Goal: Transaction & Acquisition: Purchase product/service

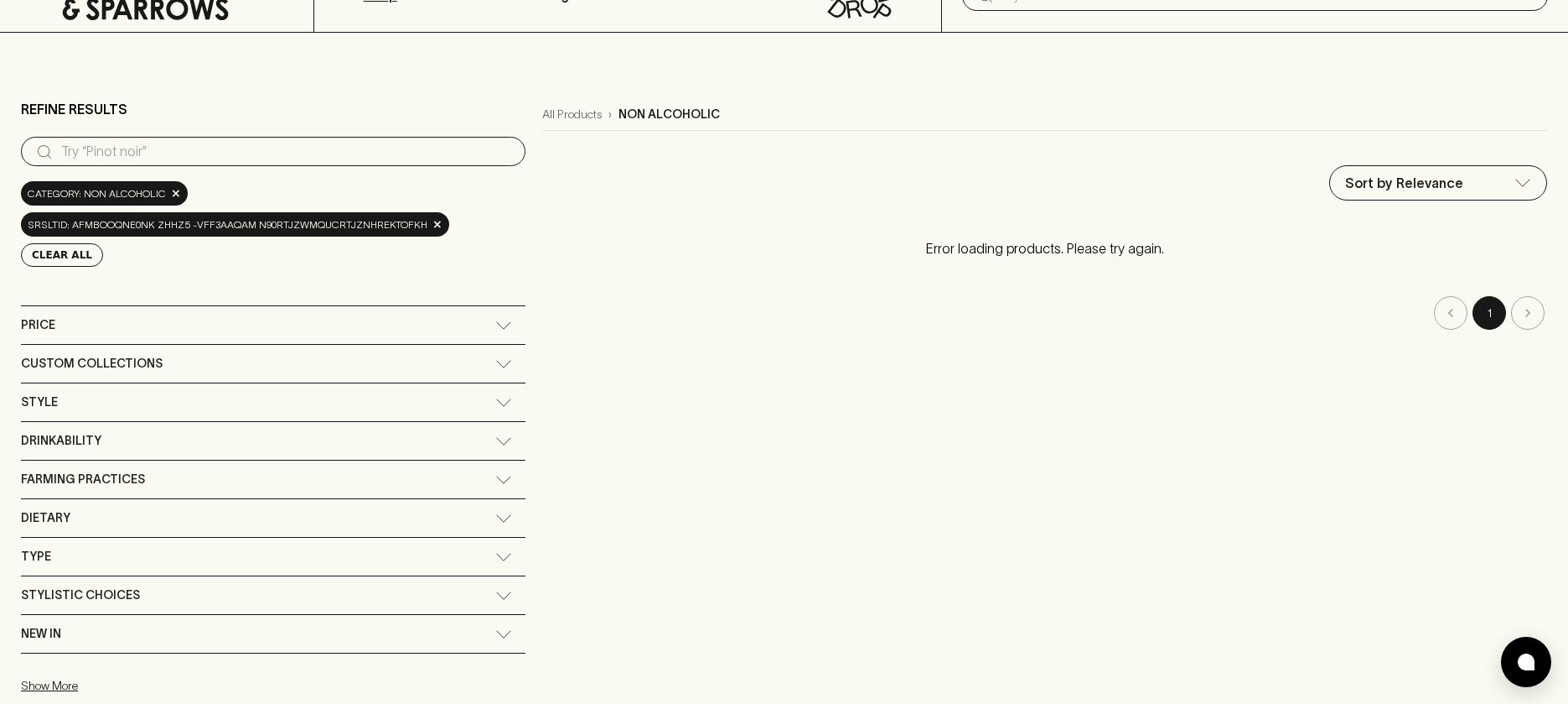
scroll to position [86, 0]
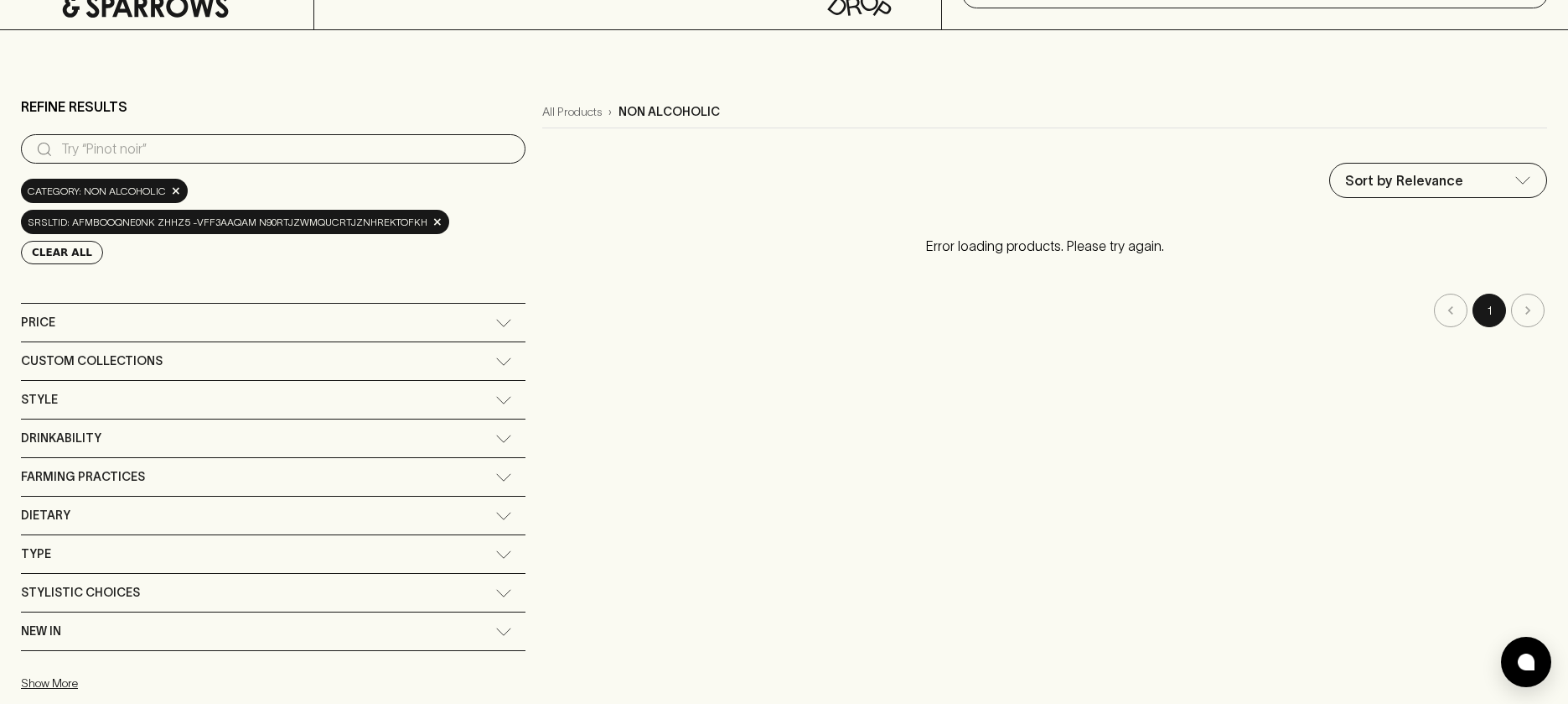
click at [249, 148] on input "search" at bounding box center [286, 149] width 451 height 27
click at [43, 557] on span "Type" at bounding box center [35, 554] width 30 height 21
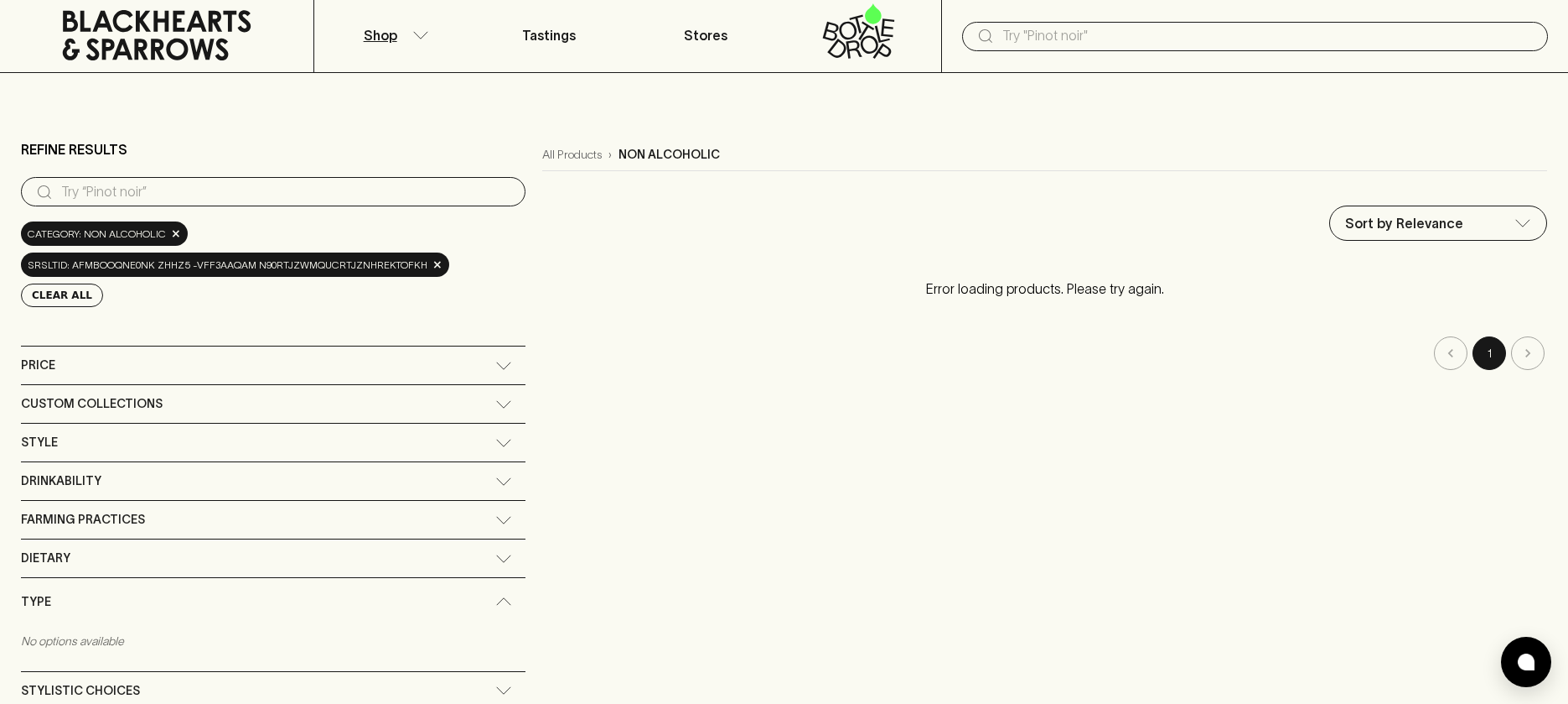
scroll to position [0, 0]
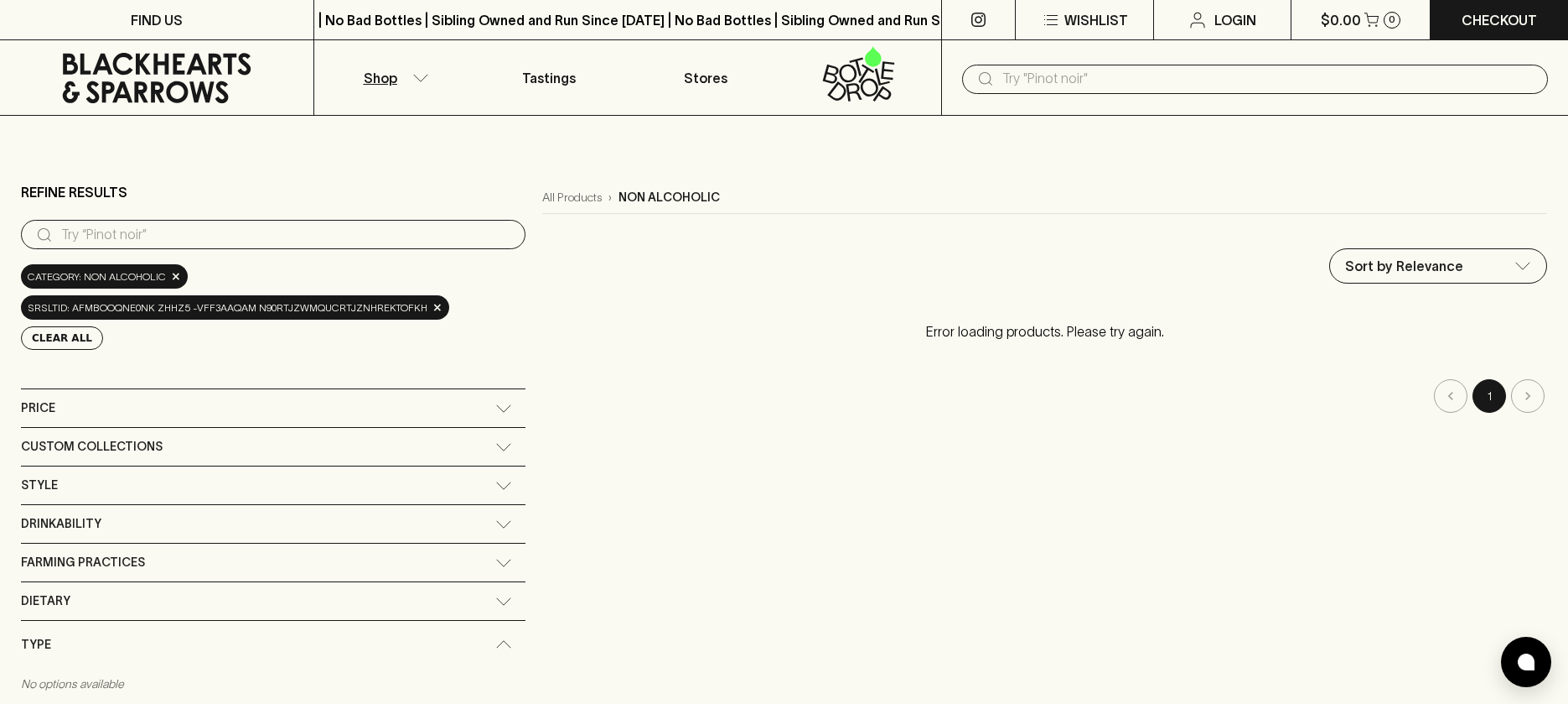
click at [368, 78] on p "Shop" at bounding box center [380, 77] width 34 height 20
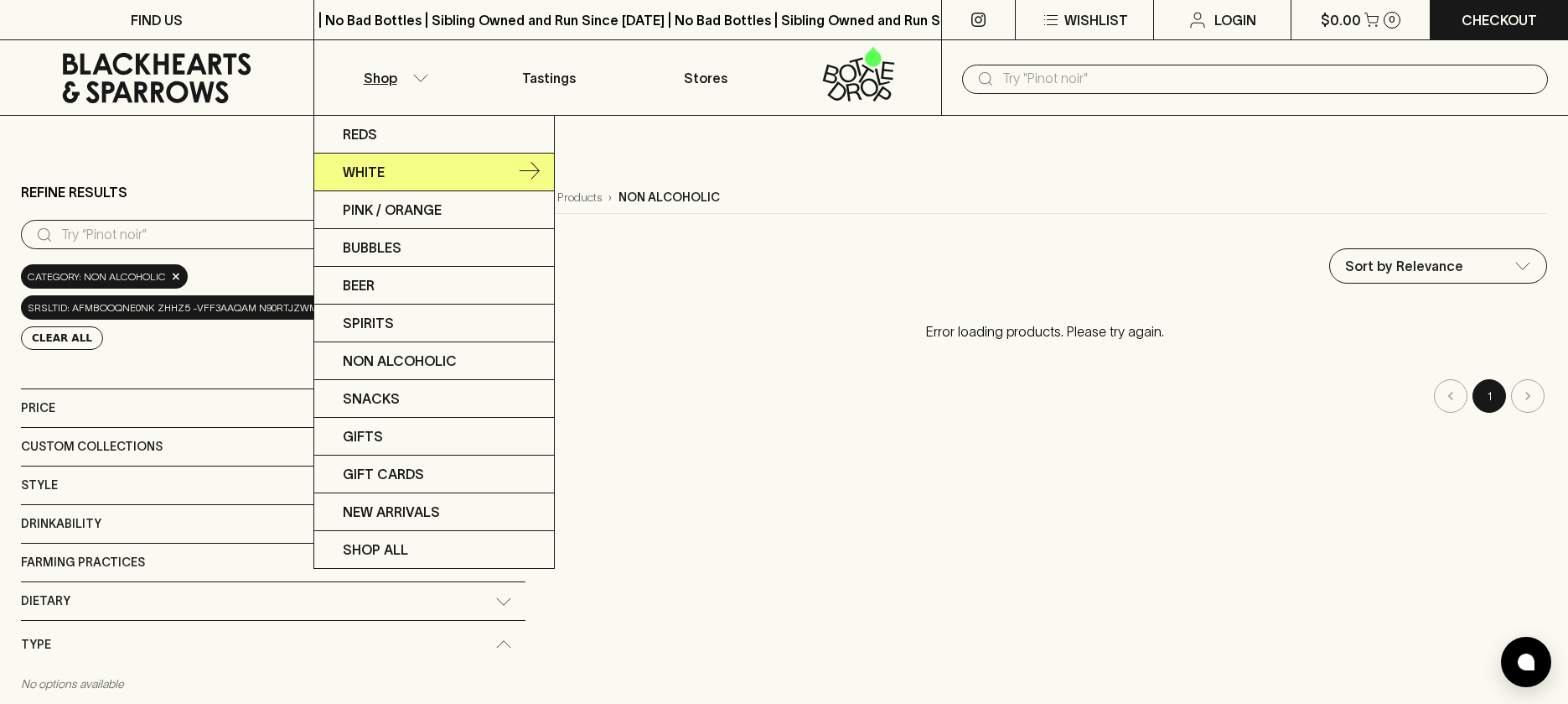
click at [400, 175] on link "White" at bounding box center [434, 173] width 240 height 38
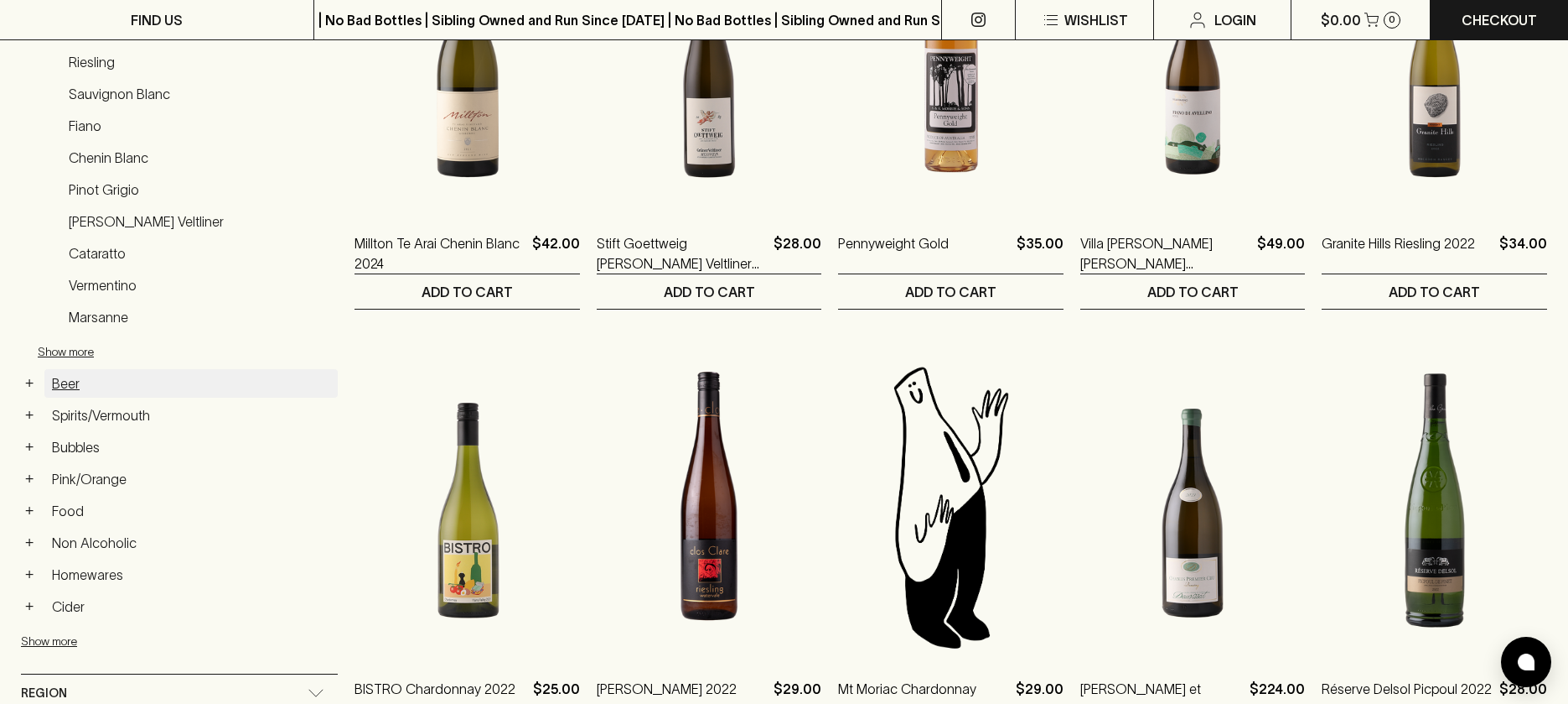
scroll to position [425, 0]
click at [132, 545] on link "Non Alcoholic" at bounding box center [191, 542] width 293 height 28
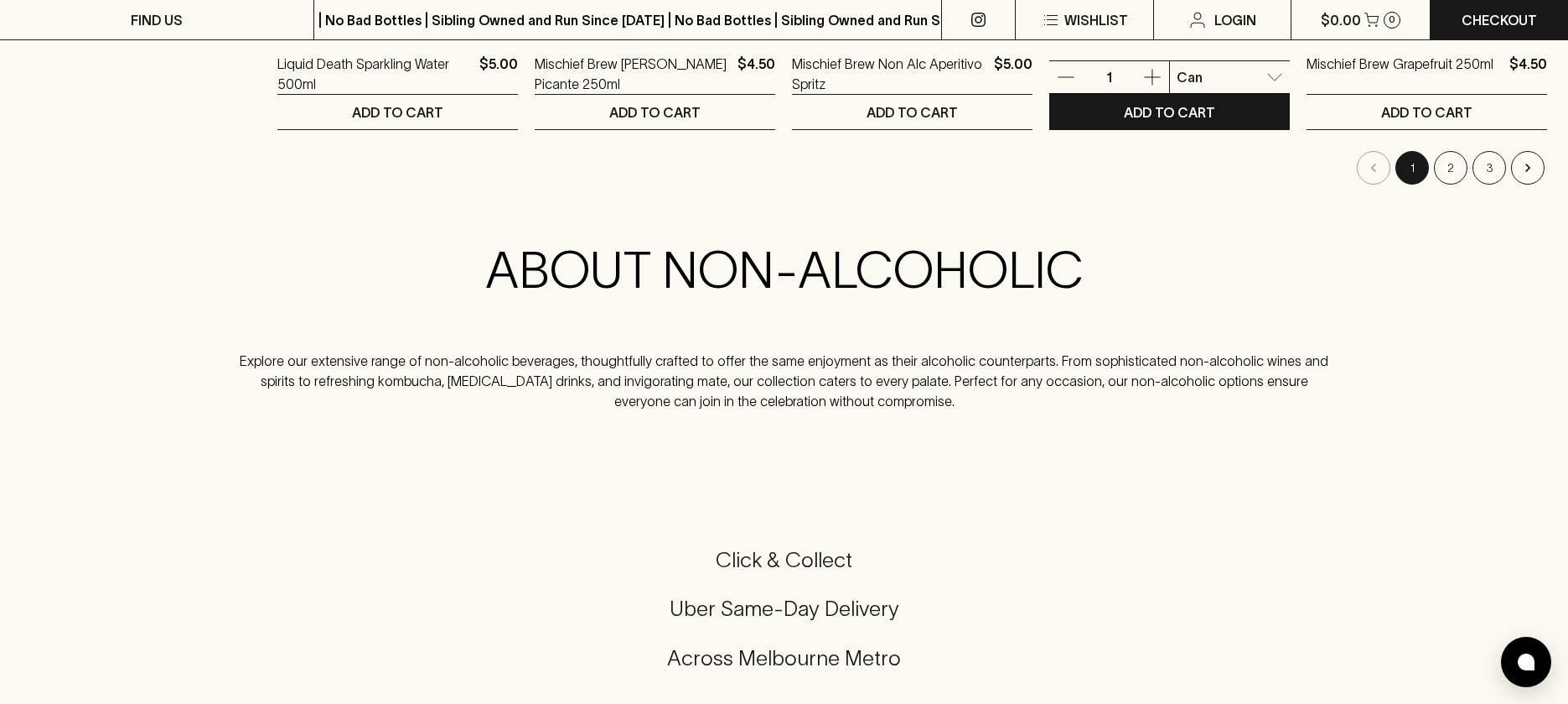
scroll to position [1941, 0]
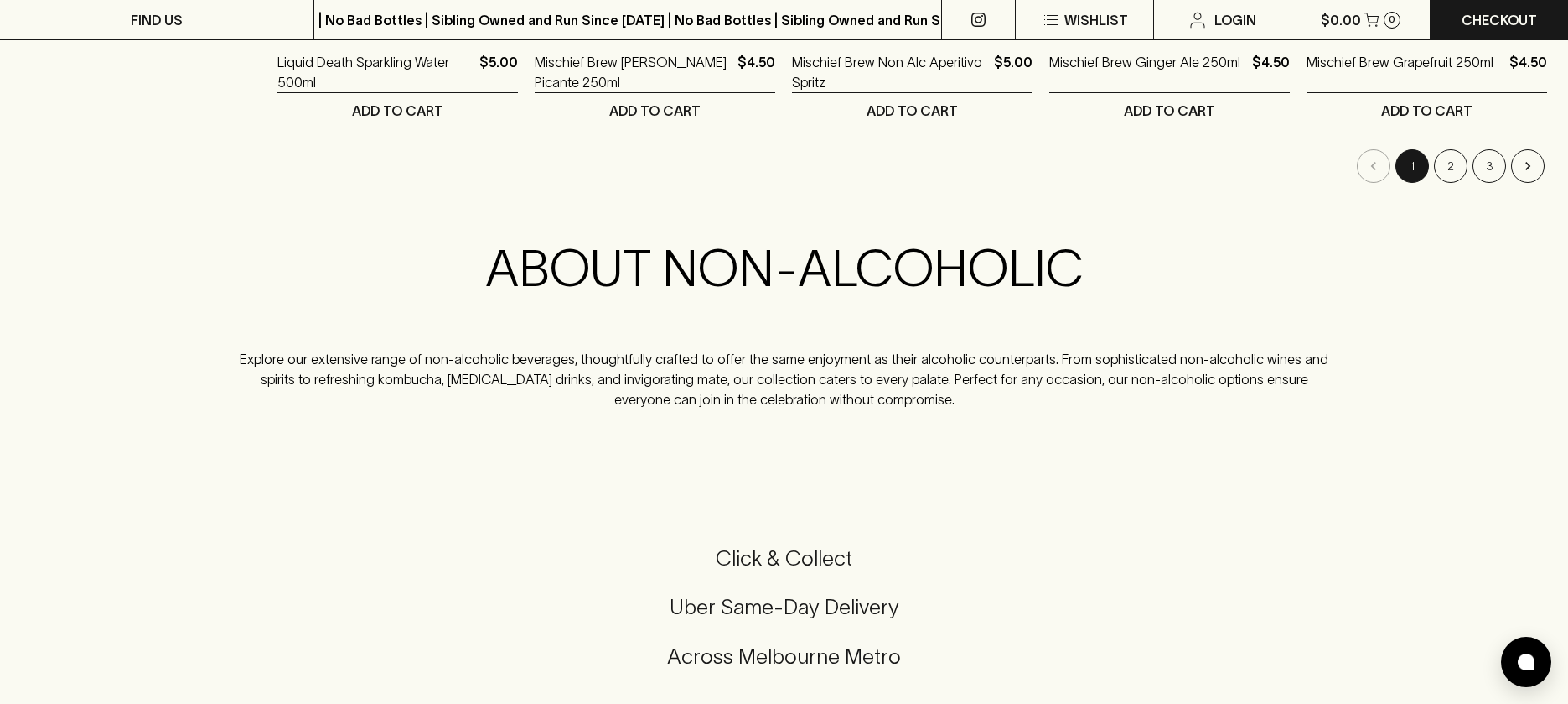
click at [1443, 154] on button "2" at bounding box center [1450, 166] width 34 height 34
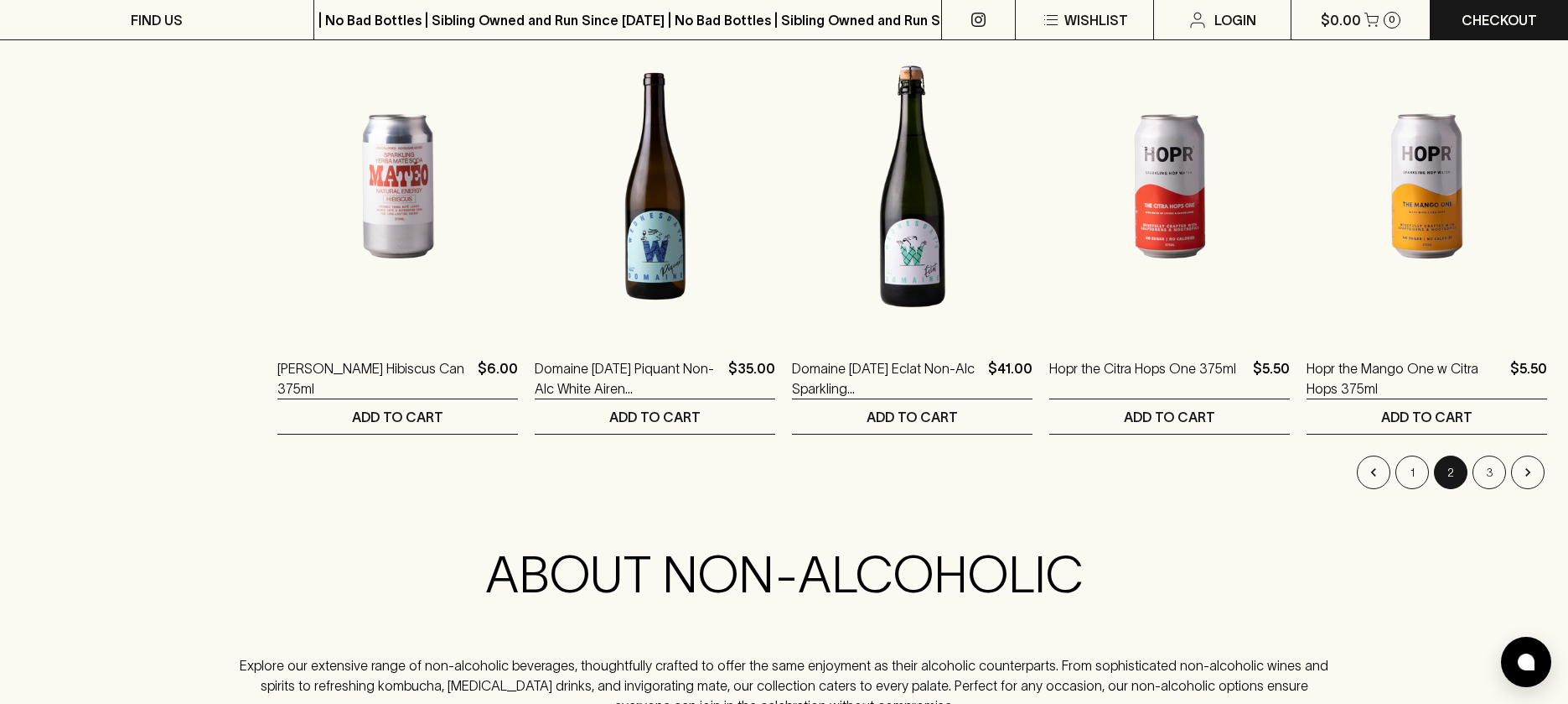
scroll to position [1637, 0]
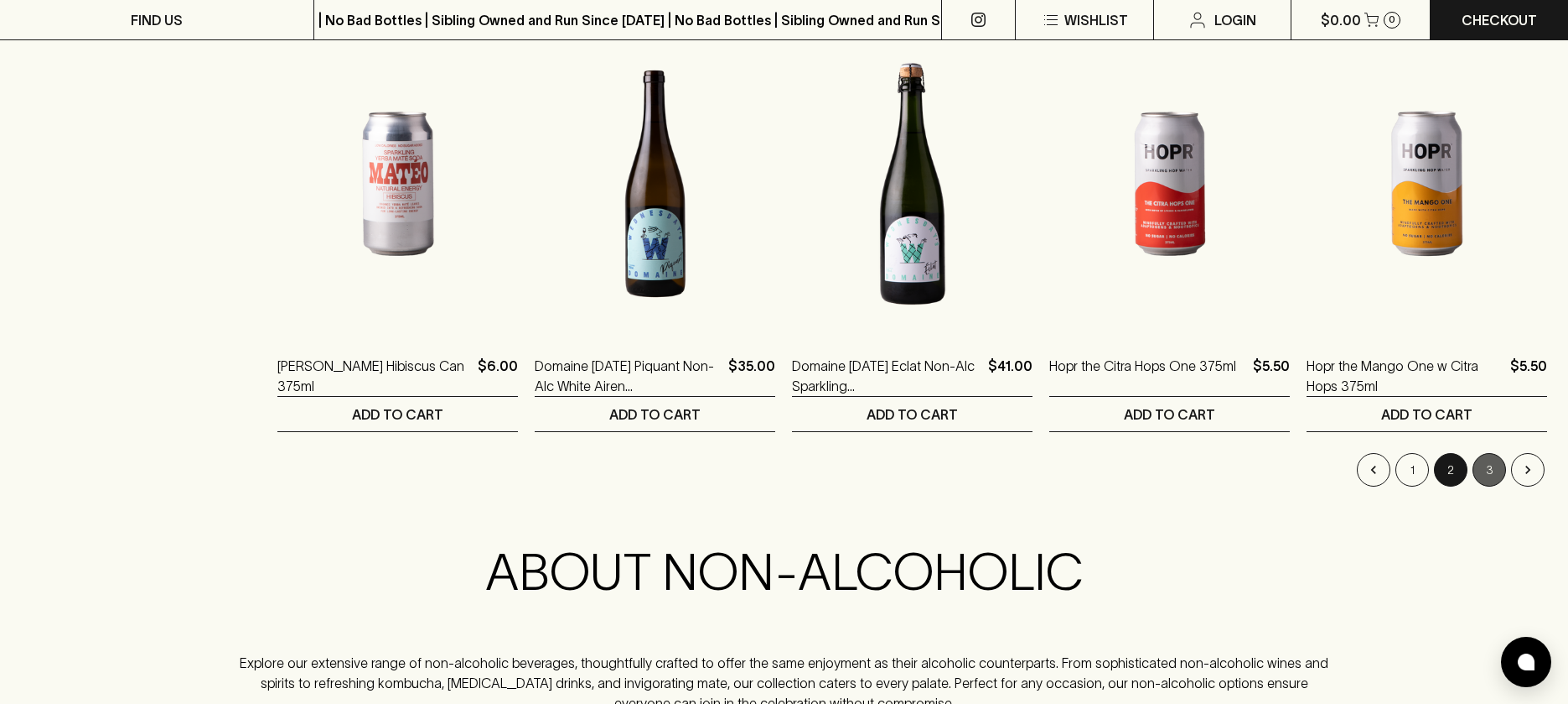
click at [1497, 468] on button "3" at bounding box center [1489, 469] width 34 height 34
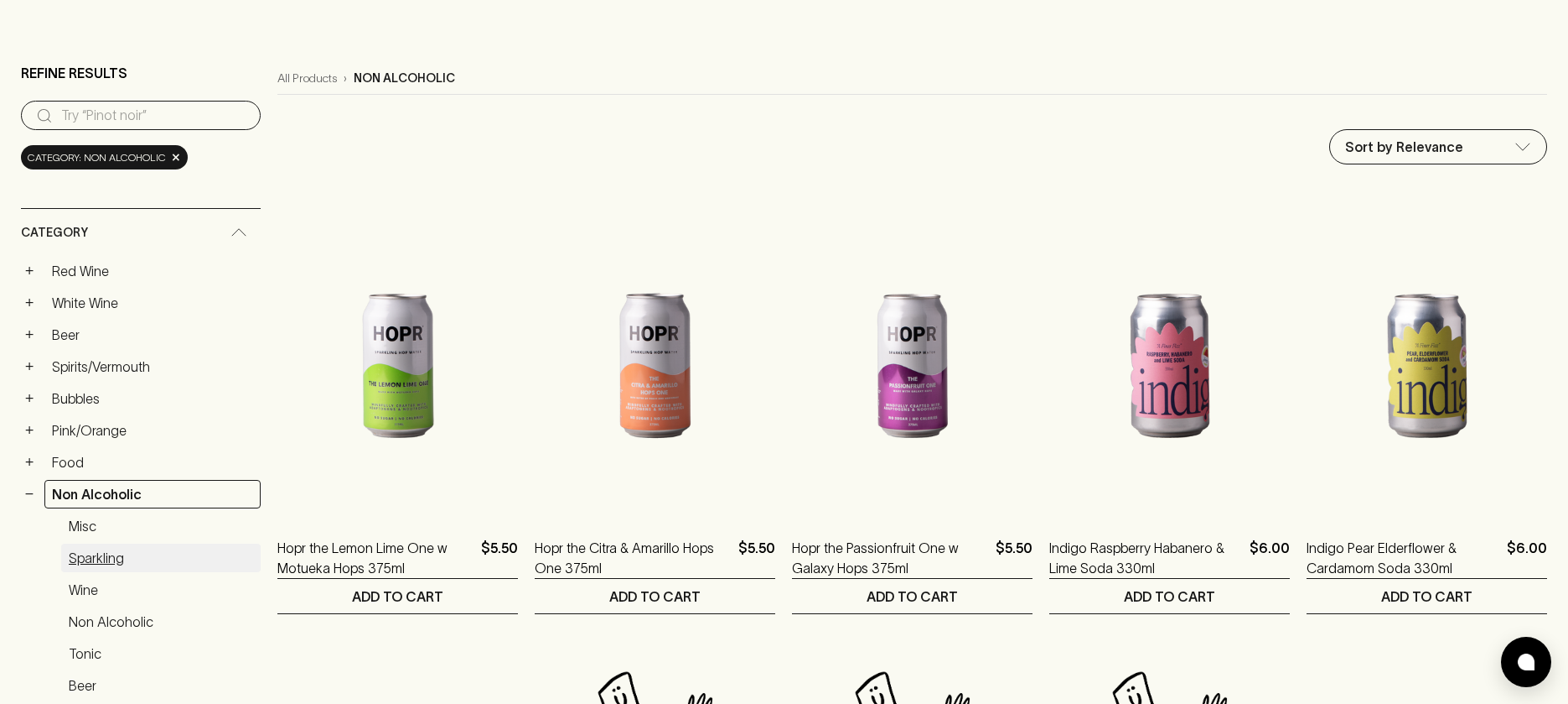
scroll to position [121, 0]
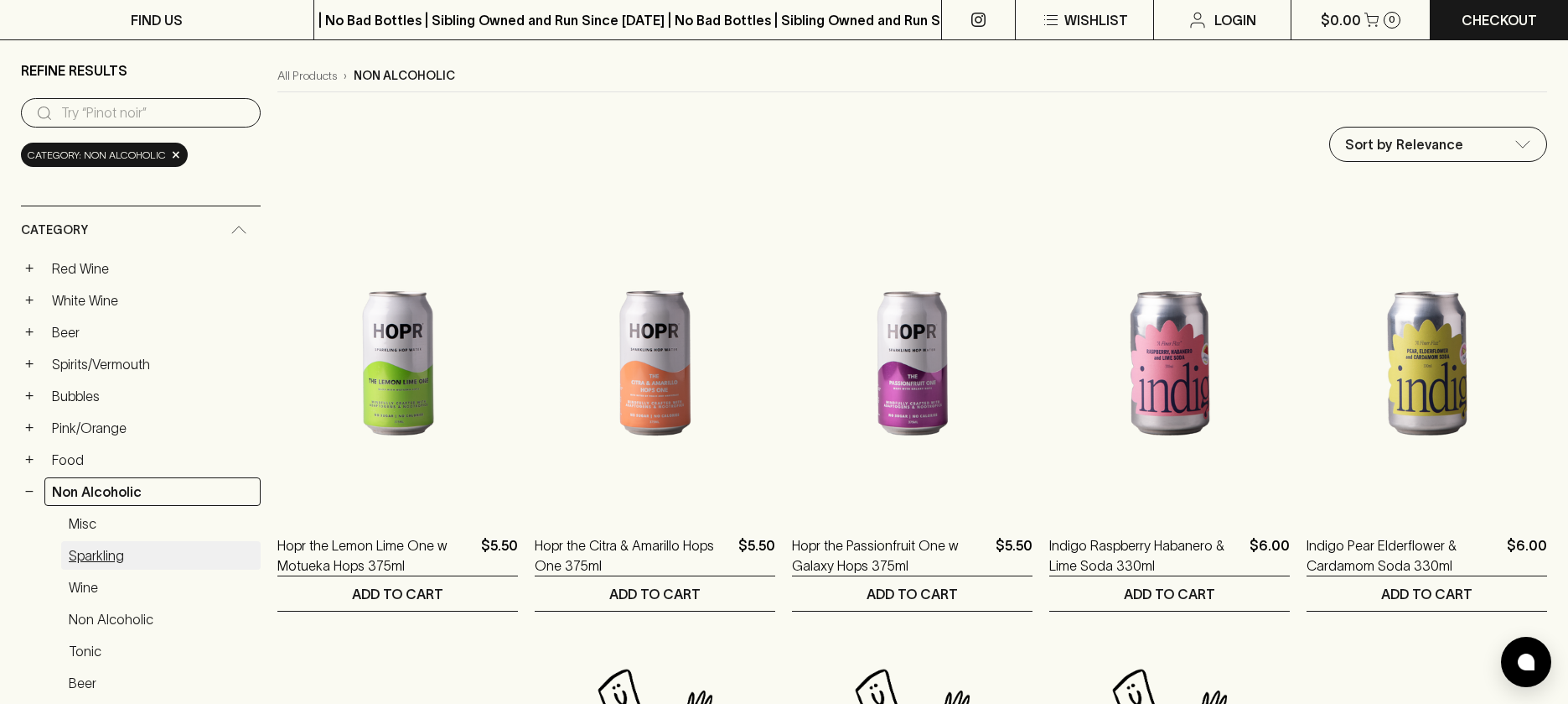
click at [99, 555] on link "Sparkling" at bounding box center [161, 554] width 199 height 28
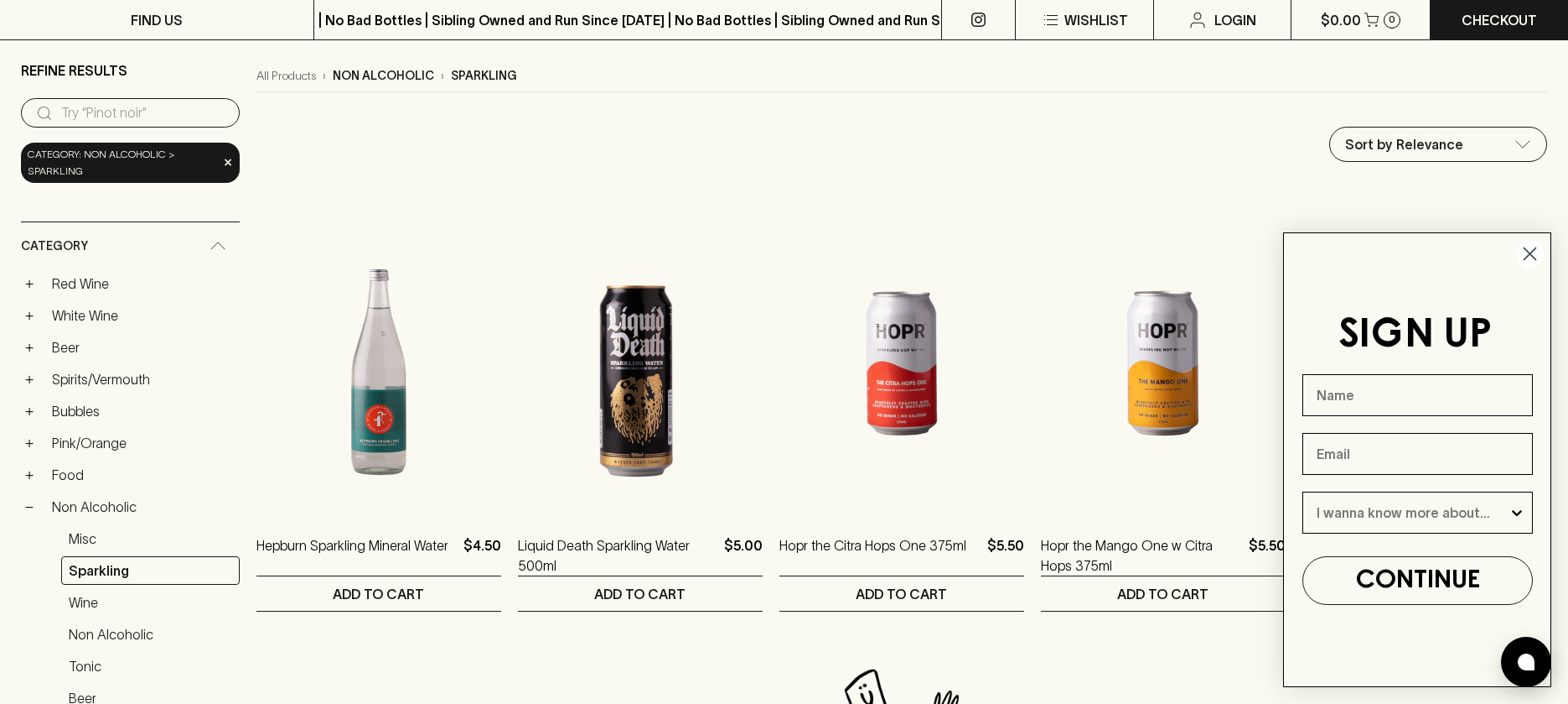
click at [1525, 248] on icon "Close dialog" at bounding box center [1531, 254] width 12 height 12
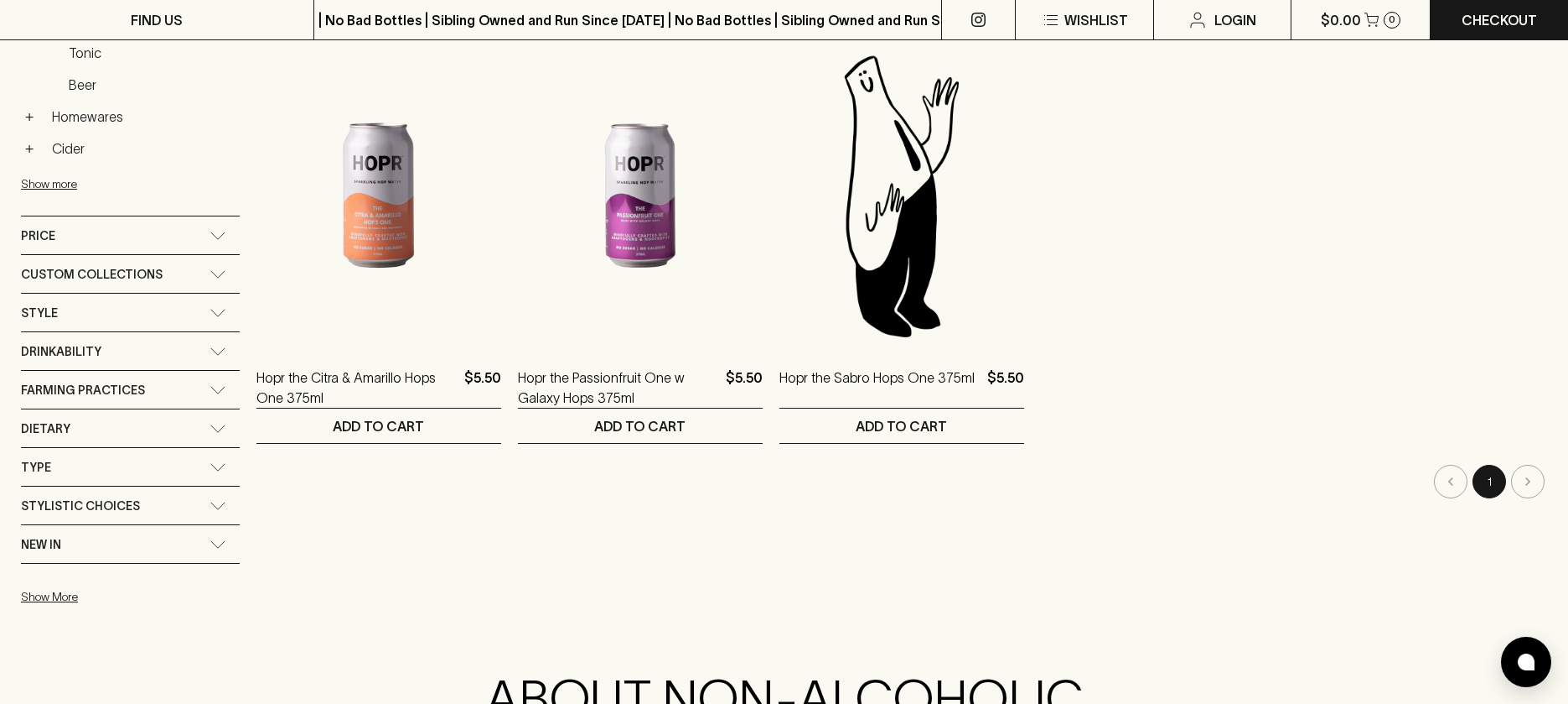
scroll to position [720, 0]
